Goal: Find specific page/section: Find specific page/section

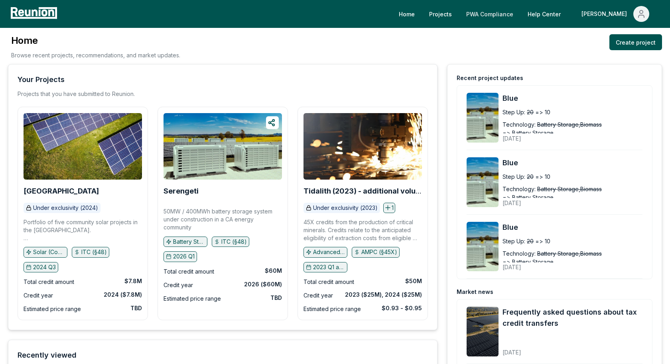
click at [519, 12] on link "PWA Compliance" at bounding box center [490, 14] width 60 height 16
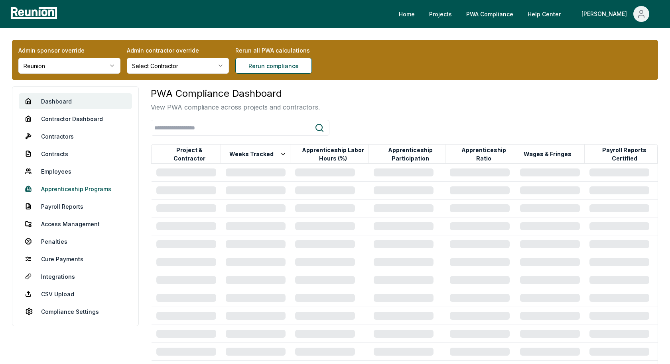
click at [75, 193] on link "Apprenticeship Programs" at bounding box center [75, 189] width 113 height 16
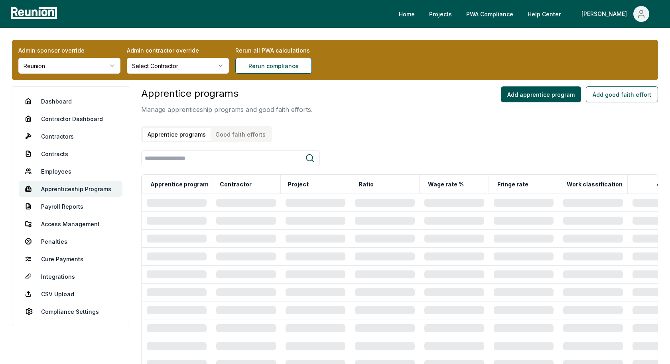
click at [253, 135] on button "Good faith efforts" at bounding box center [240, 134] width 60 height 13
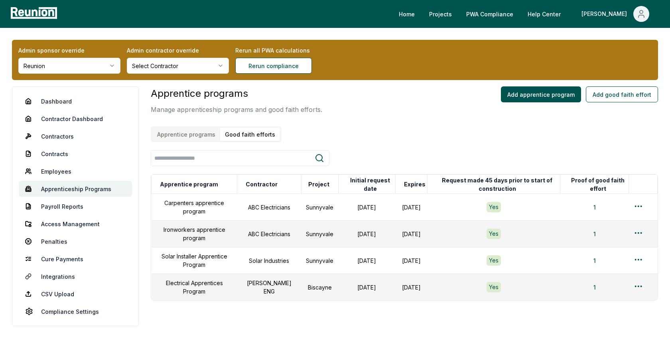
scroll to position [11, 0]
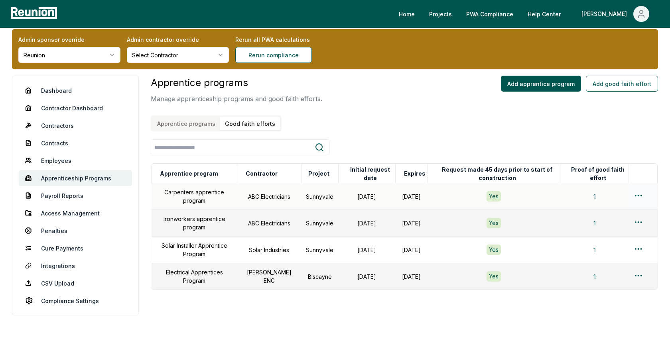
click at [637, 193] on html "Please visit us on your desktop We're working on making our marketplace mobile-…" at bounding box center [335, 177] width 670 height 377
click at [610, 136] on html "Please visit us on your desktop We're working on making our marketplace mobile-…" at bounding box center [335, 177] width 670 height 377
click at [640, 193] on html "Please visit us on your desktop We're working on making our marketplace mobile-…" at bounding box center [335, 177] width 670 height 377
click at [611, 227] on div "Edit" at bounding box center [625, 226] width 76 height 13
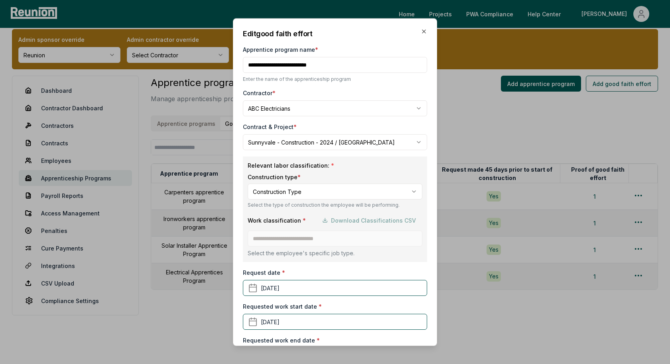
click at [373, 124] on div "Contract & Project *" at bounding box center [335, 127] width 184 height 8
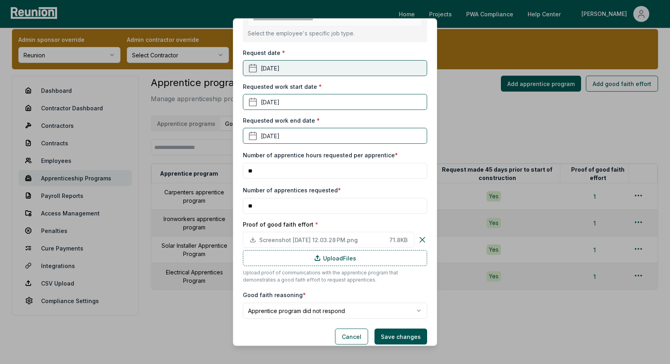
scroll to position [228, 0]
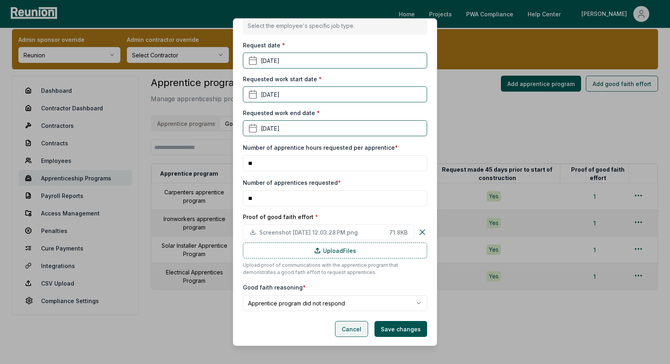
click at [349, 334] on button "Cancel" at bounding box center [351, 329] width 33 height 16
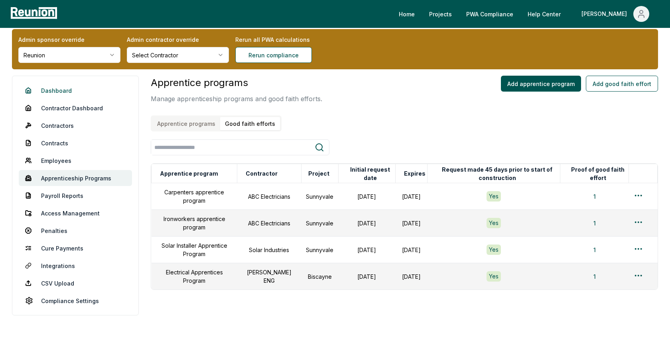
click at [59, 91] on link "Dashboard" at bounding box center [75, 91] width 113 height 16
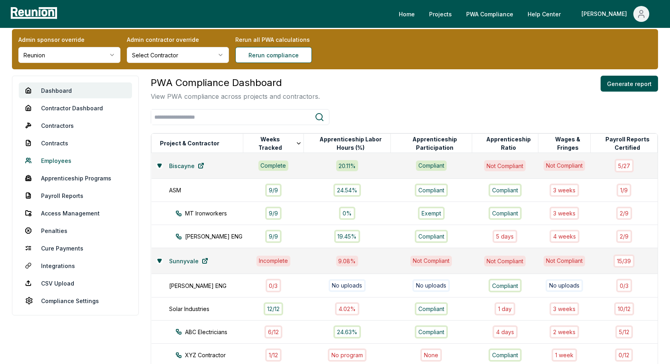
click at [59, 162] on link "Employees" at bounding box center [75, 161] width 113 height 16
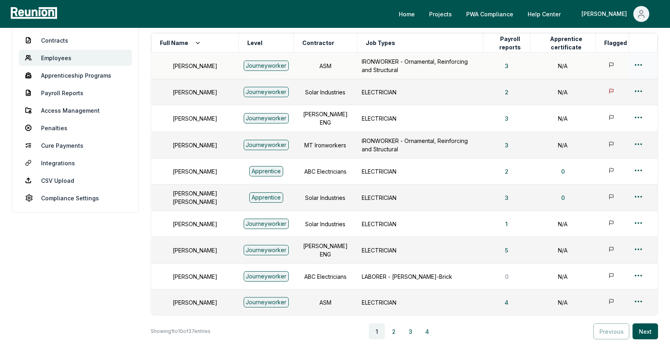
scroll to position [26, 0]
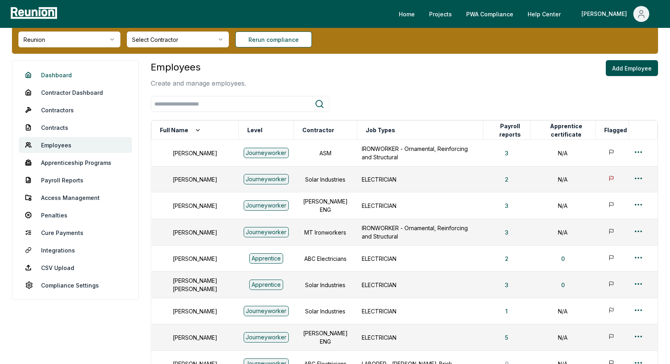
click at [58, 73] on link "Dashboard" at bounding box center [75, 75] width 113 height 16
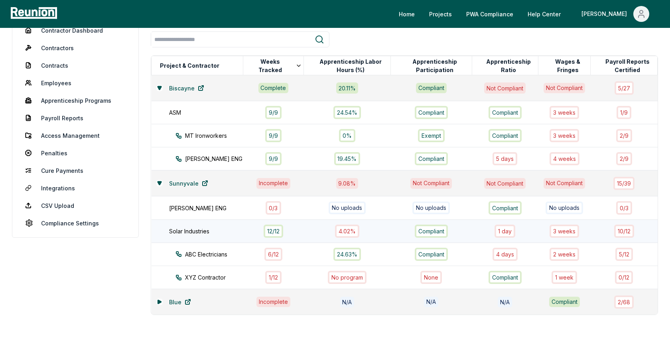
scroll to position [65, 0]
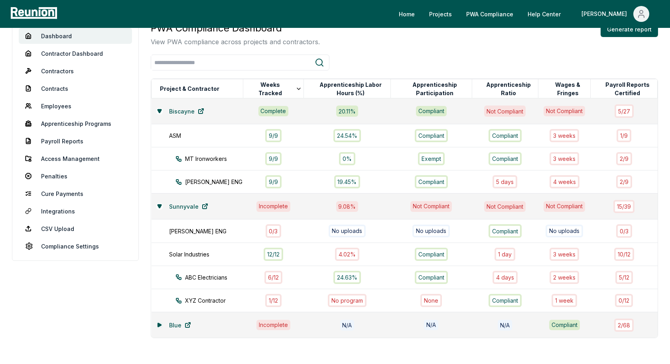
click at [161, 323] on button at bounding box center [159, 325] width 6 height 6
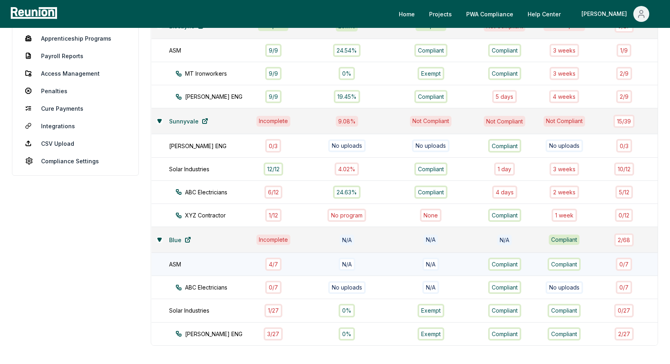
scroll to position [147, 0]
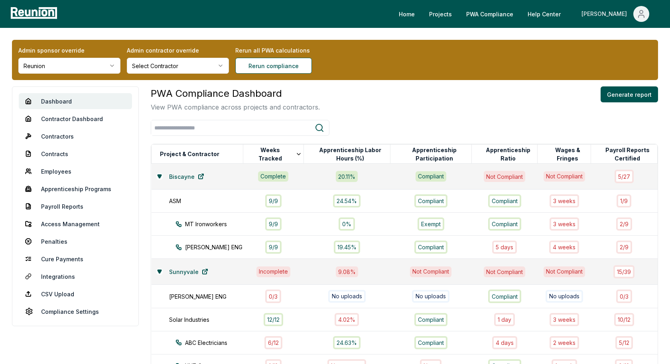
click at [647, 15] on span "Main" at bounding box center [641, 14] width 16 height 16
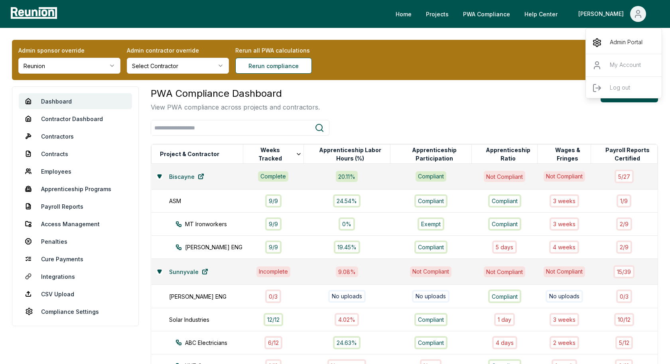
click at [619, 46] on p "Admin Portal" at bounding box center [626, 43] width 33 height 10
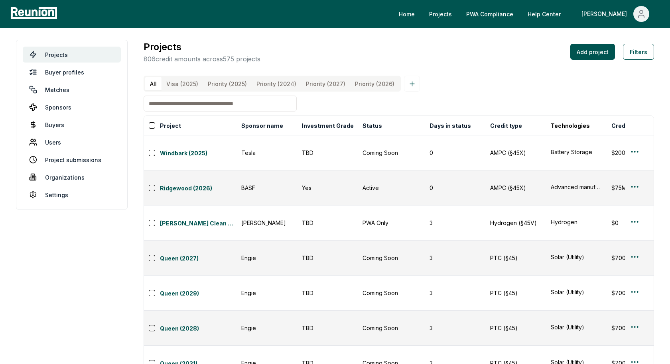
scroll to position [20, 0]
